Goal: Find specific page/section: Find specific page/section

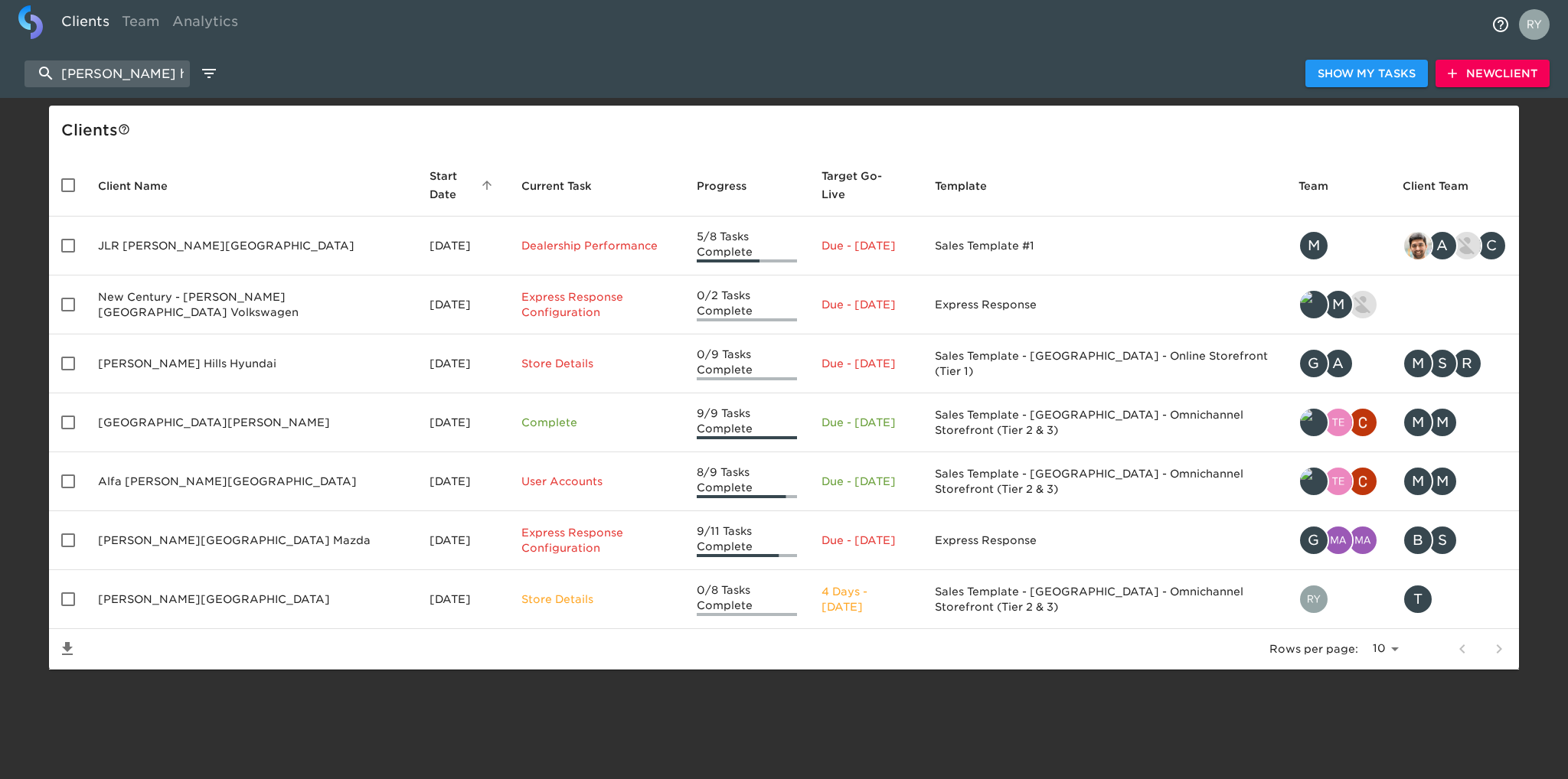
select select "10"
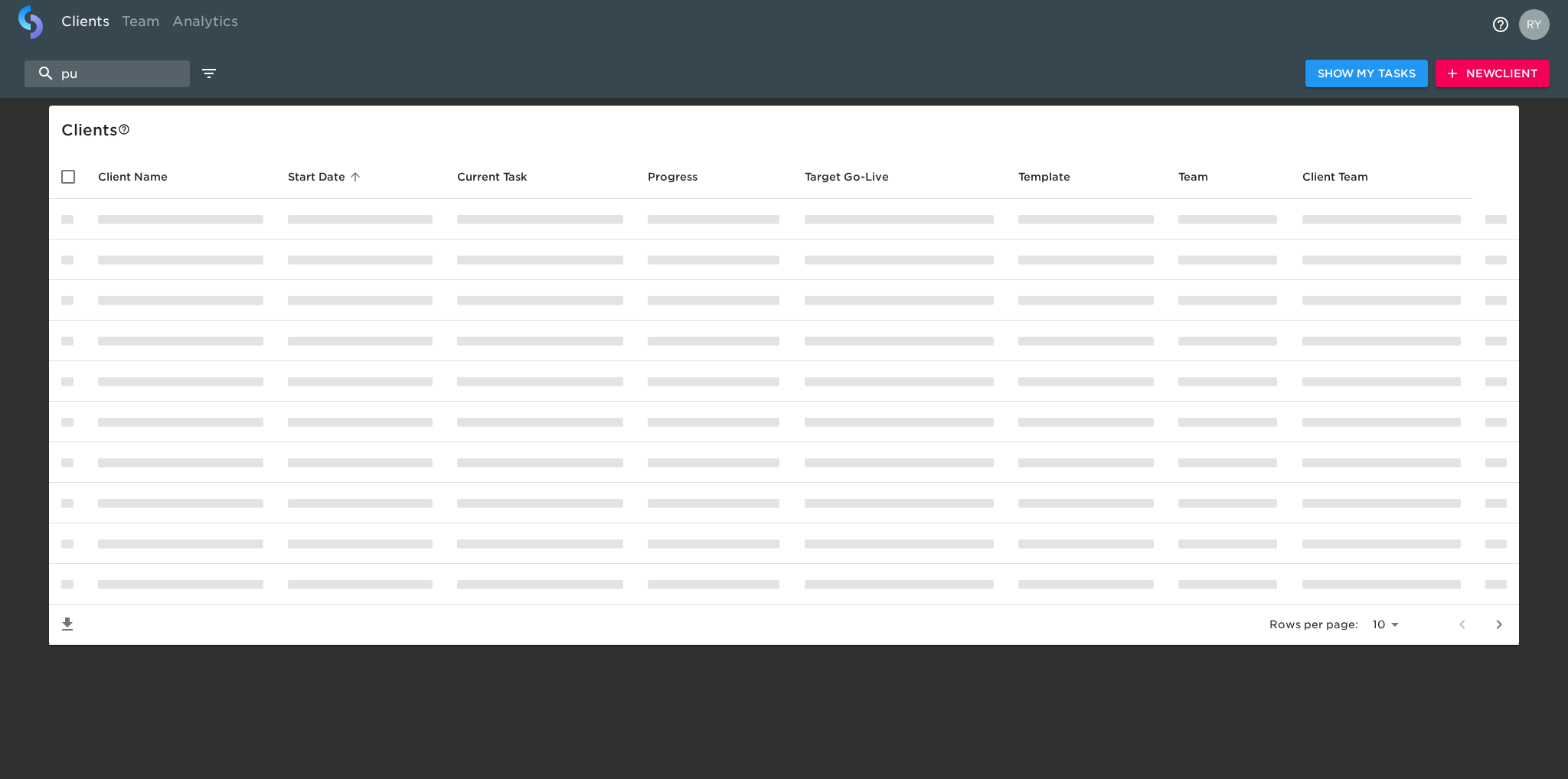
type input "p"
click at [163, 78] on input "danbury kia" at bounding box center [107, 74] width 165 height 27
click at [161, 78] on input "danbury kia" at bounding box center [107, 74] width 165 height 27
type input "d"
type input "danbury"
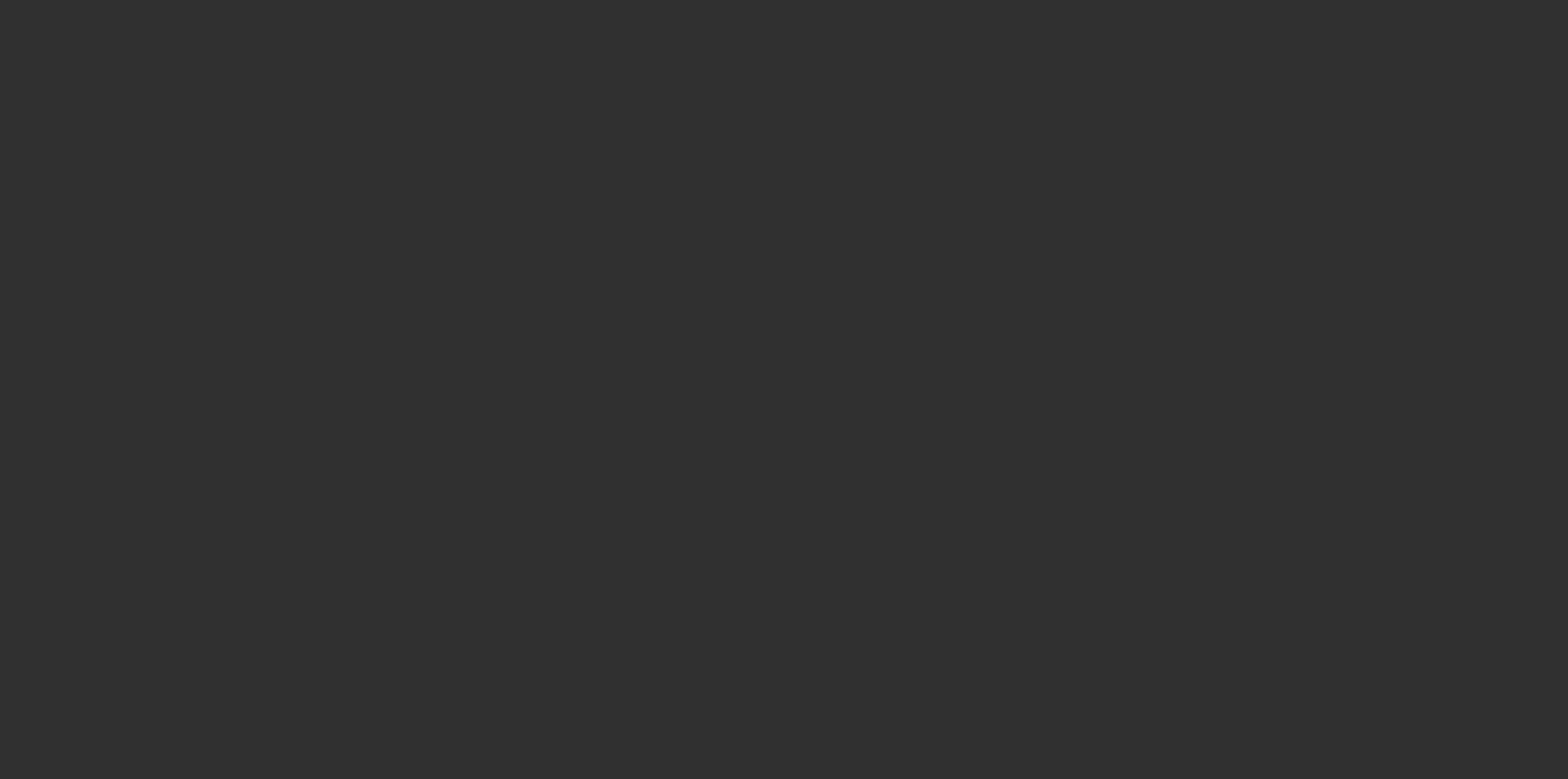
select select "10"
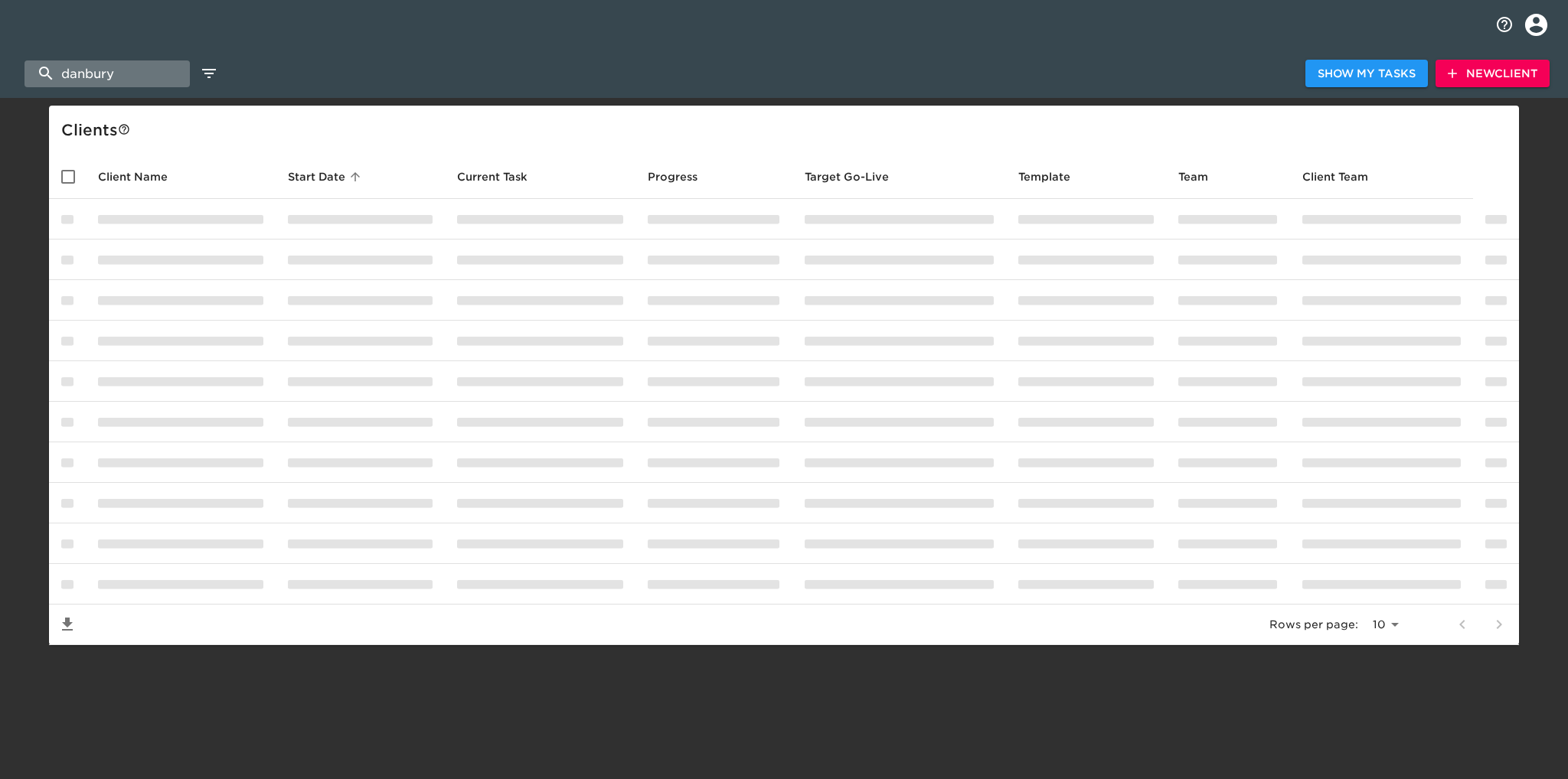
click at [126, 73] on input "danbury" at bounding box center [107, 74] width 165 height 27
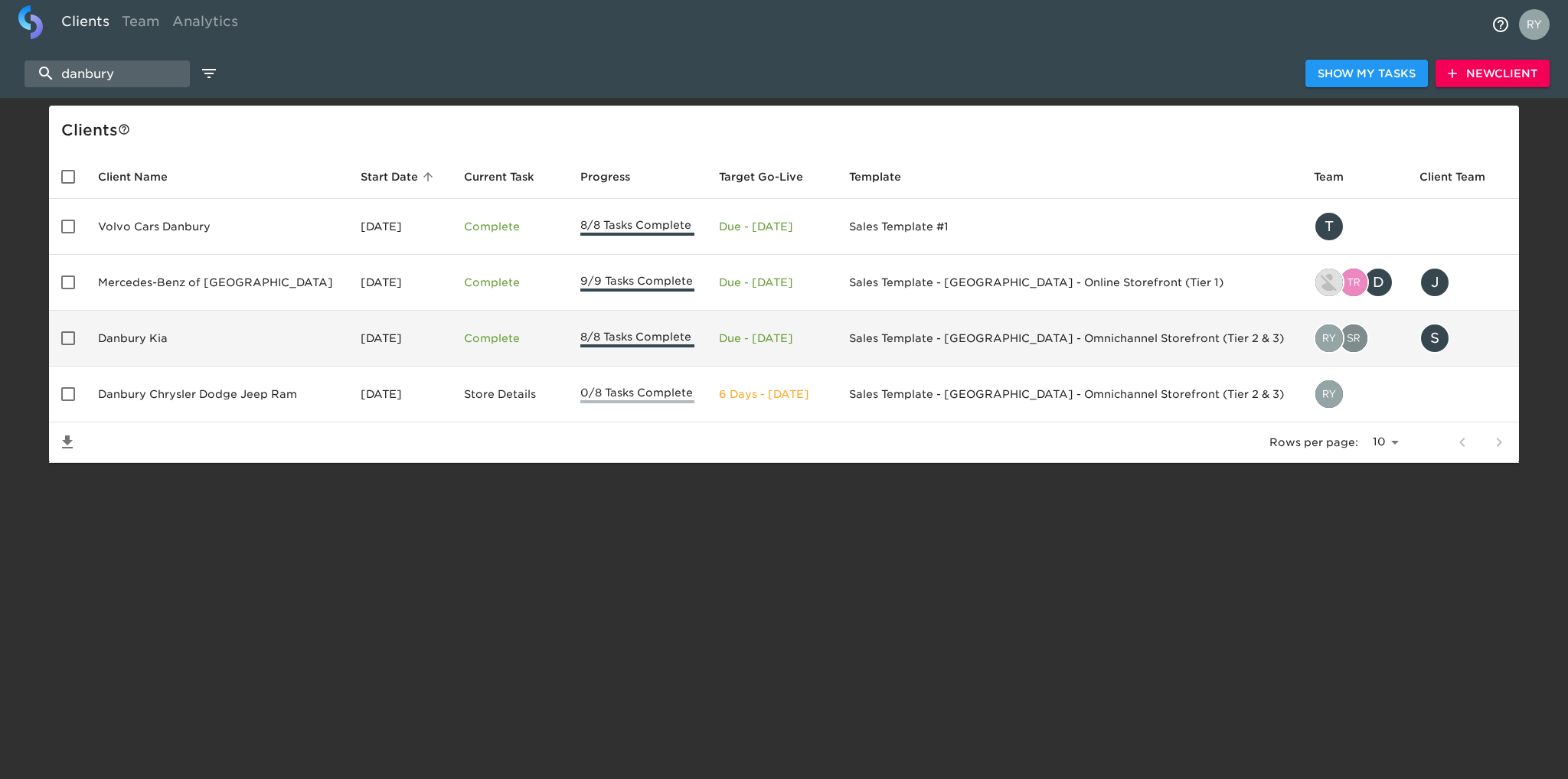
click at [142, 334] on td "Danbury Kia" at bounding box center [217, 338] width 263 height 56
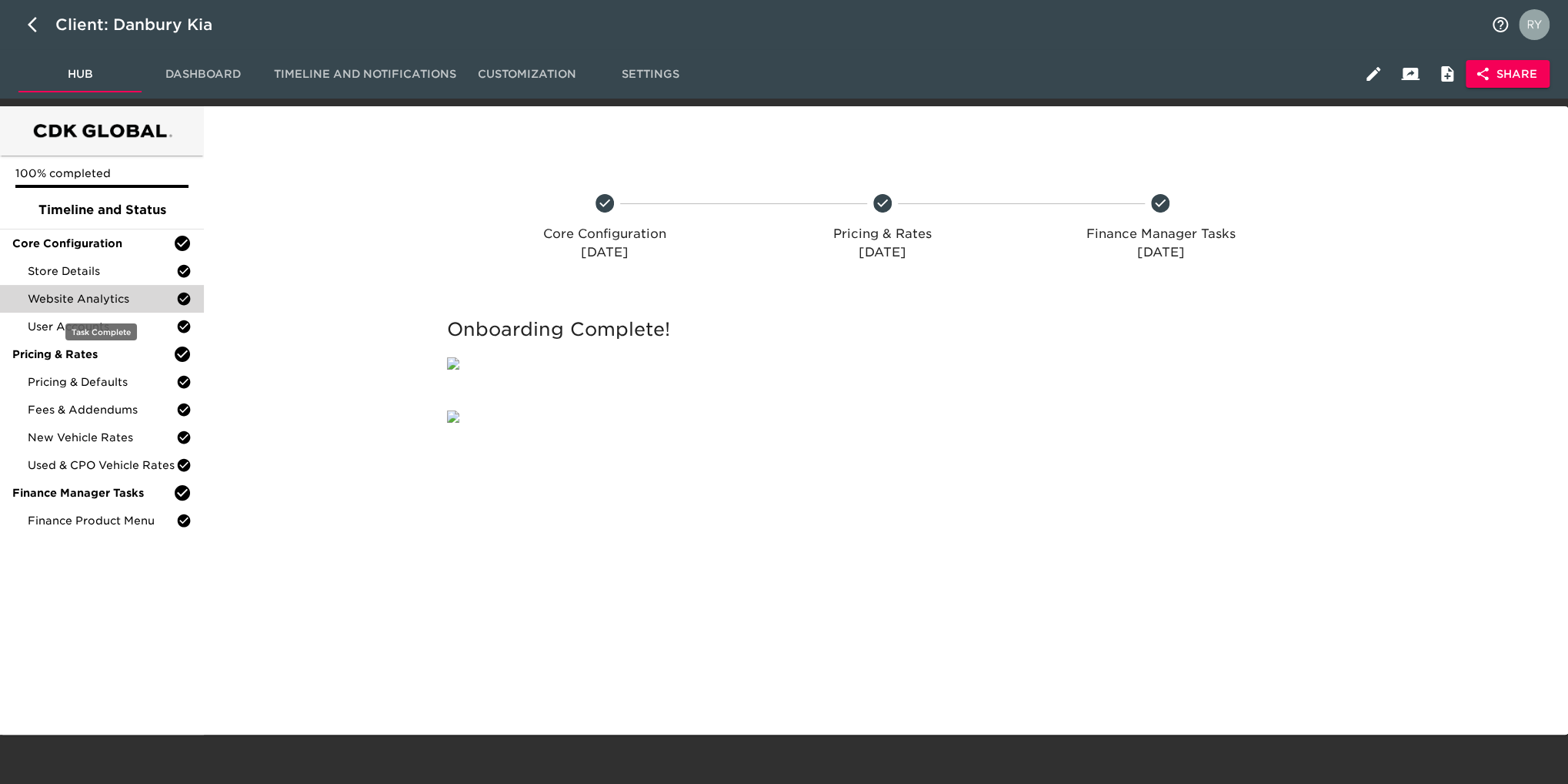
click at [79, 307] on div "Website Analytics" at bounding box center [102, 299] width 204 height 28
